Goal: Transaction & Acquisition: Purchase product/service

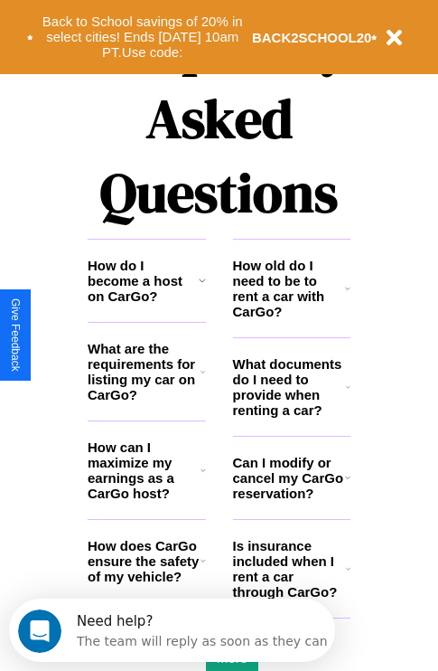
scroll to position [2191, 0]
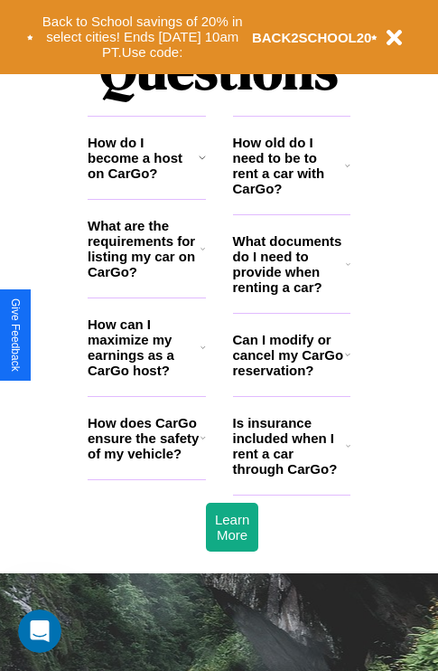
click at [146, 461] on h3 "How does CarGo ensure the safety of my vehicle?" at bounding box center [144, 438] width 113 height 46
click at [291, 293] on h3 "What documents do I need to provide when renting a car?" at bounding box center [290, 263] width 114 height 61
click at [291, 194] on h3 "How old do I need to be to rent a car with CarGo?" at bounding box center [289, 165] width 113 height 61
click at [348, 173] on icon at bounding box center [347, 165] width 5 height 14
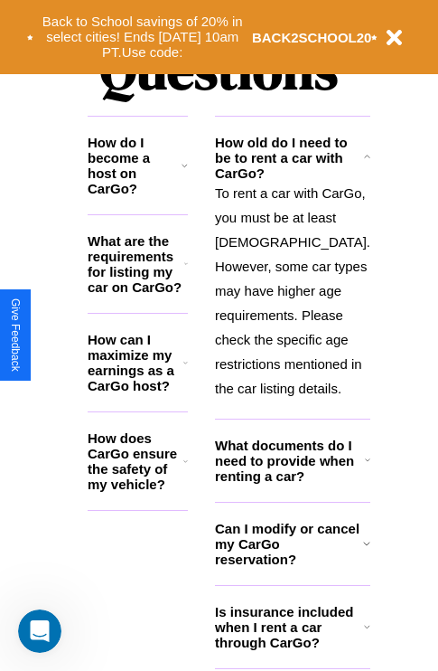
click at [146, 278] on h3 "What are the requirements for listing my car on CarGo?" at bounding box center [136, 263] width 97 height 61
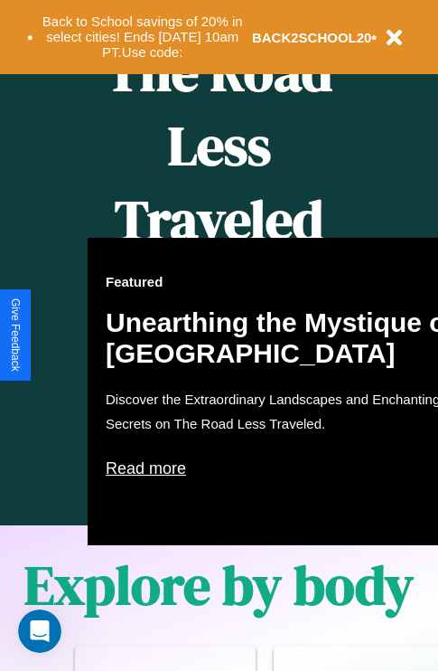
scroll to position [739, 0]
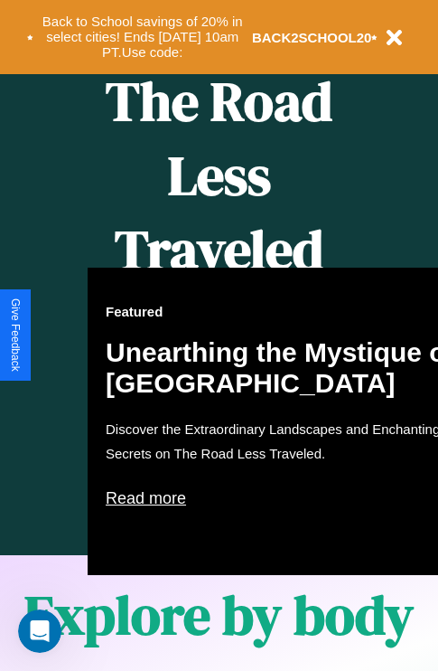
click at [219, 335] on div "Featured Unearthing the Mystique of [GEOGRAPHIC_DATA] Discover the Extraordinar…" at bounding box center [287, 421] width 398 height 307
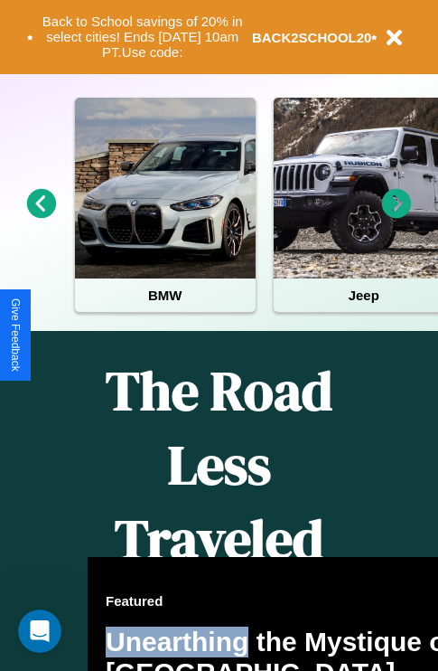
scroll to position [278, 0]
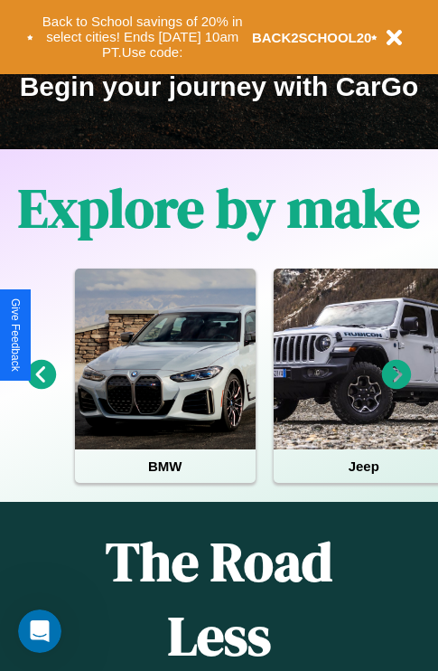
click at [397, 387] on icon at bounding box center [397, 375] width 30 height 30
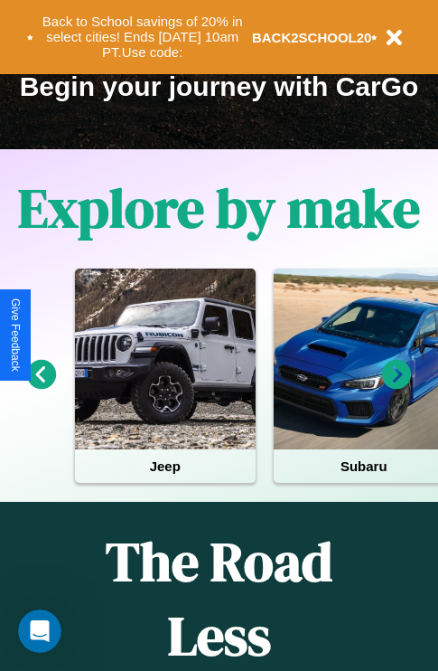
click at [397, 387] on icon at bounding box center [397, 375] width 30 height 30
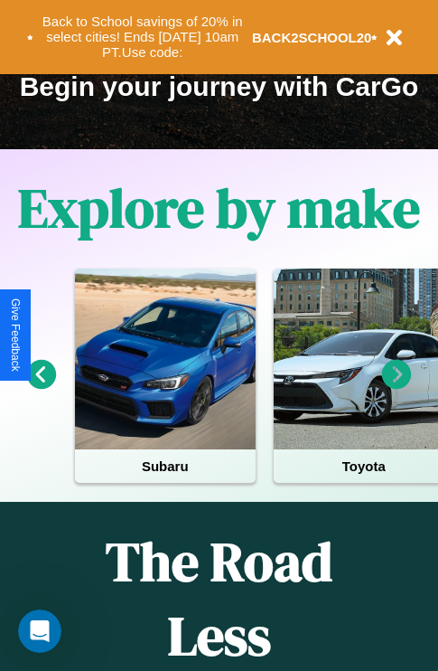
click at [397, 387] on icon at bounding box center [397, 375] width 30 height 30
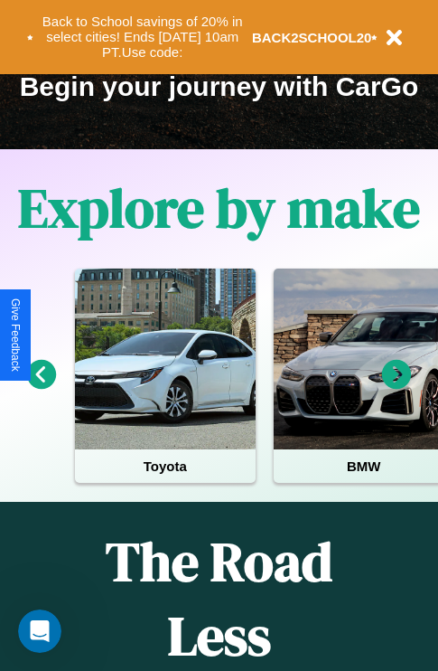
click at [397, 387] on icon at bounding box center [397, 375] width 30 height 30
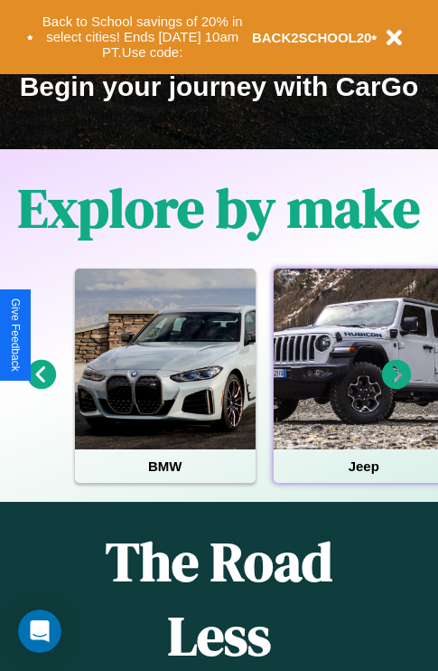
click at [363, 387] on div at bounding box center [364, 359] width 181 height 181
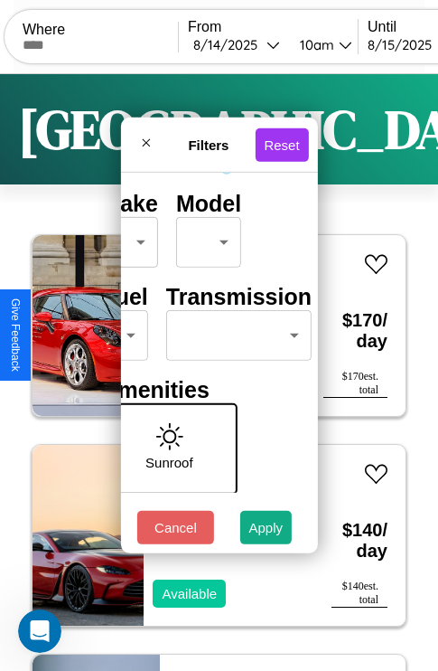
scroll to position [146, 57]
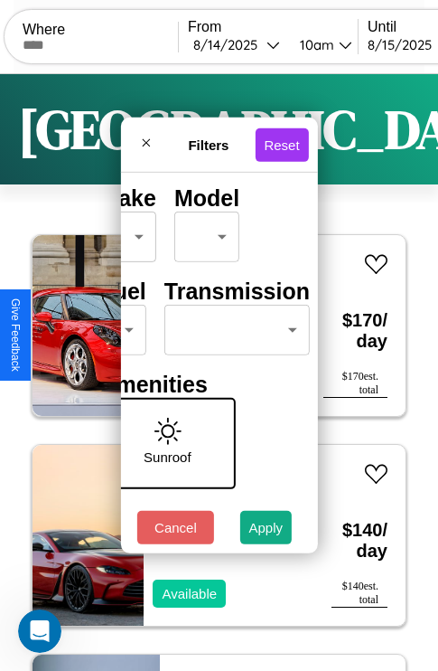
click at [233, 325] on body "CarGo Where From [DATE] 10am Until [DATE] 10am Become a Host Login Sign Up Lond…" at bounding box center [219, 373] width 438 height 746
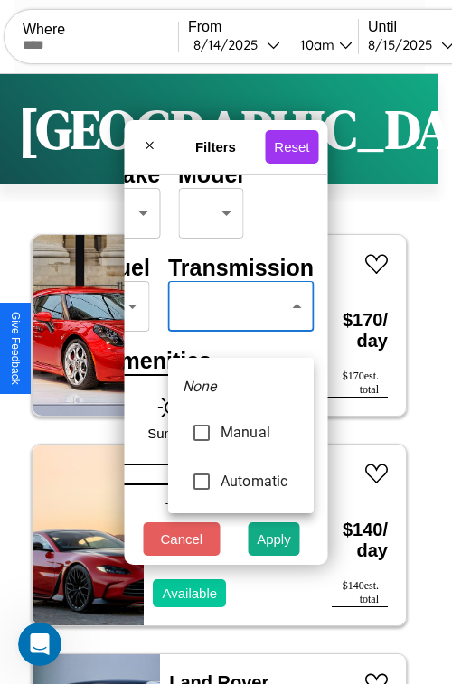
type input "*********"
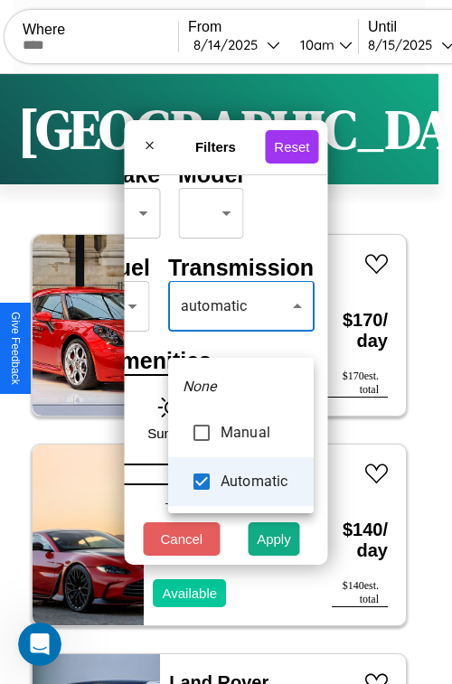
click at [240, 333] on div at bounding box center [226, 342] width 452 height 684
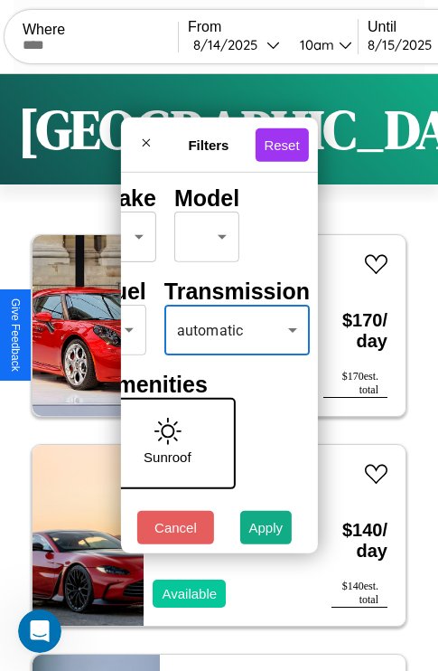
scroll to position [146, 36]
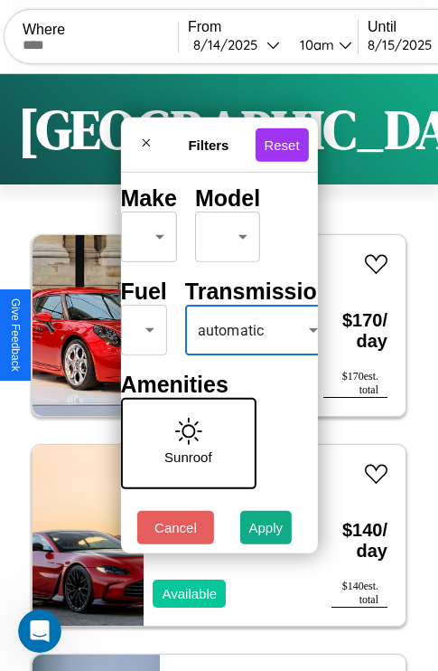
click at [140, 325] on body "CarGo Where From [DATE] 10am Until [DATE] 10am Become a Host Login Sign Up Lond…" at bounding box center [219, 373] width 438 height 746
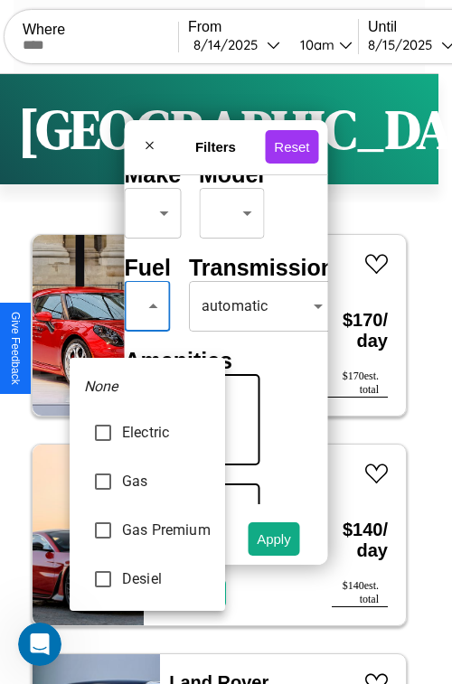
type input "***"
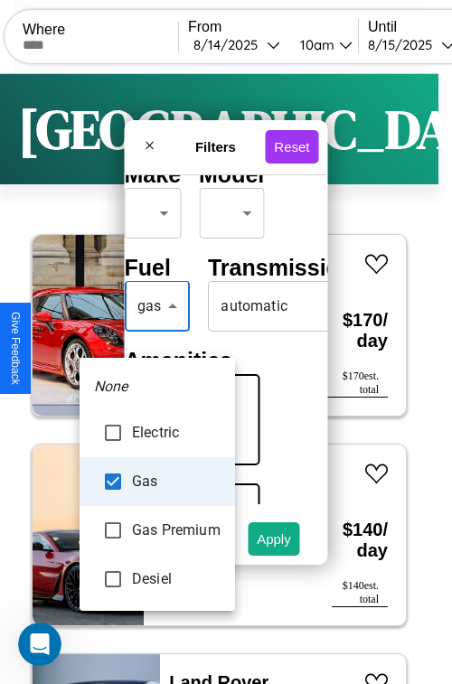
click at [156, 333] on div at bounding box center [226, 342] width 452 height 684
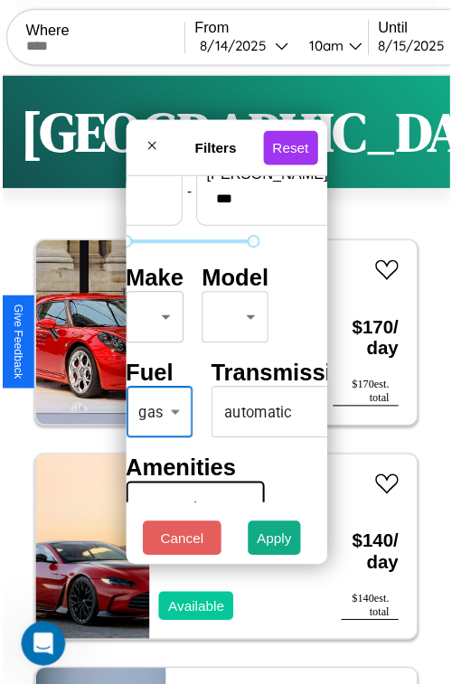
scroll to position [53, 36]
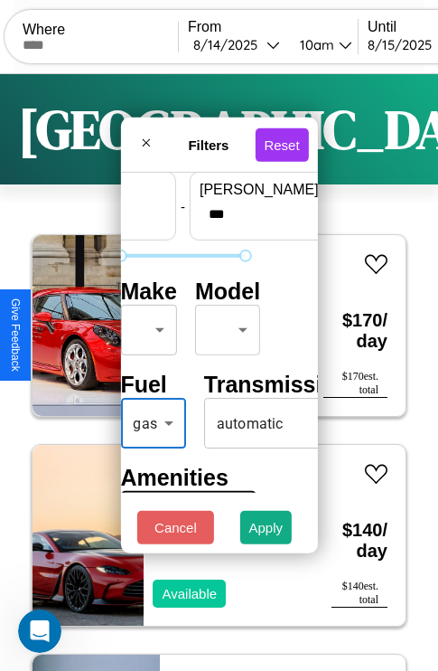
click at [146, 325] on body "CarGo Where From [DATE] 10am Until [DATE] 10am Become a Host Login Sign Up Lond…" at bounding box center [219, 373] width 438 height 746
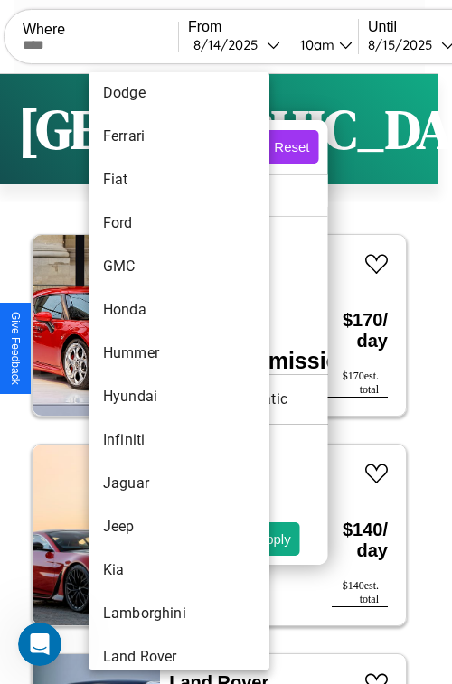
scroll to position [512, 0]
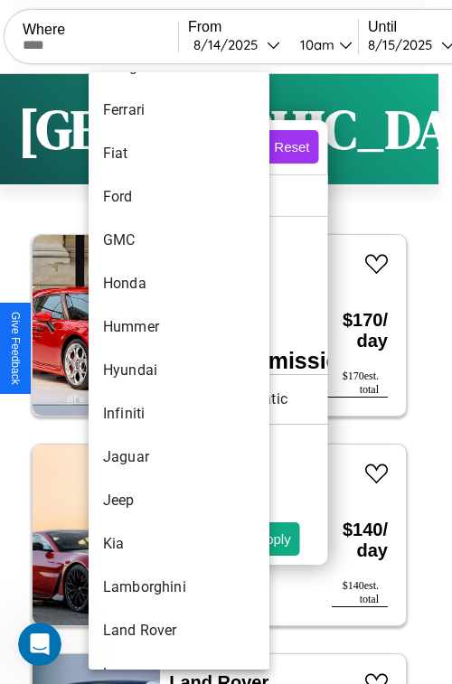
click at [145, 371] on li "Hyundai" at bounding box center [179, 370] width 181 height 43
type input "*******"
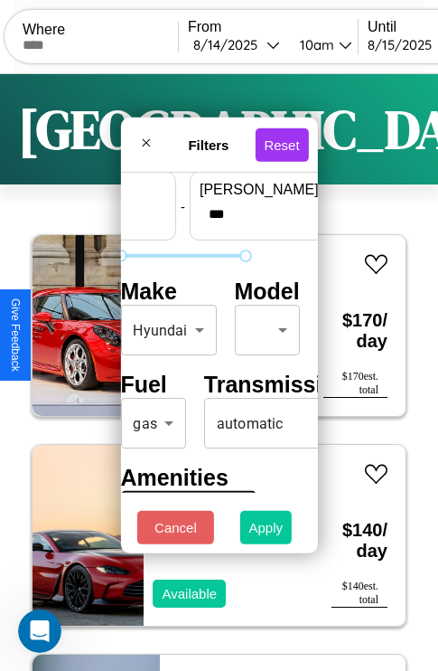
click at [267, 532] on button "Apply" at bounding box center [266, 527] width 52 height 33
